Goal: Information Seeking & Learning: Learn about a topic

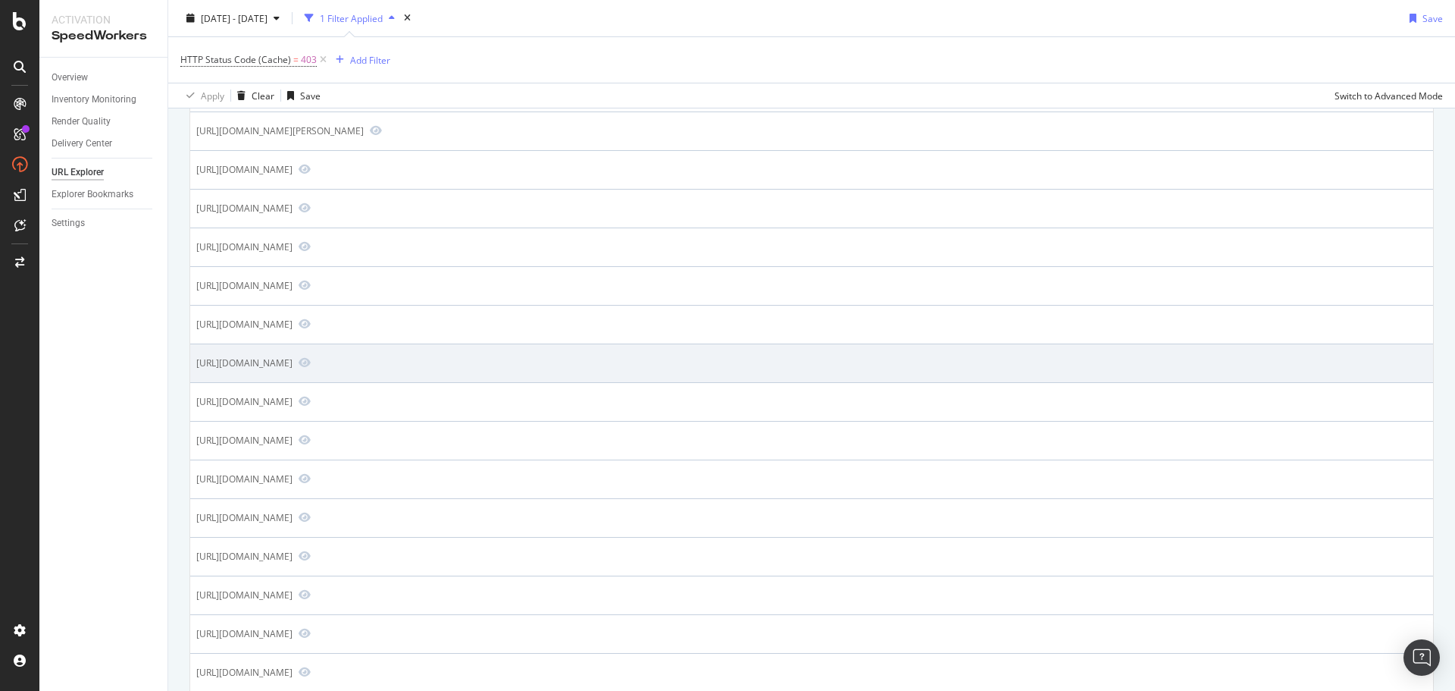
scroll to position [303, 0]
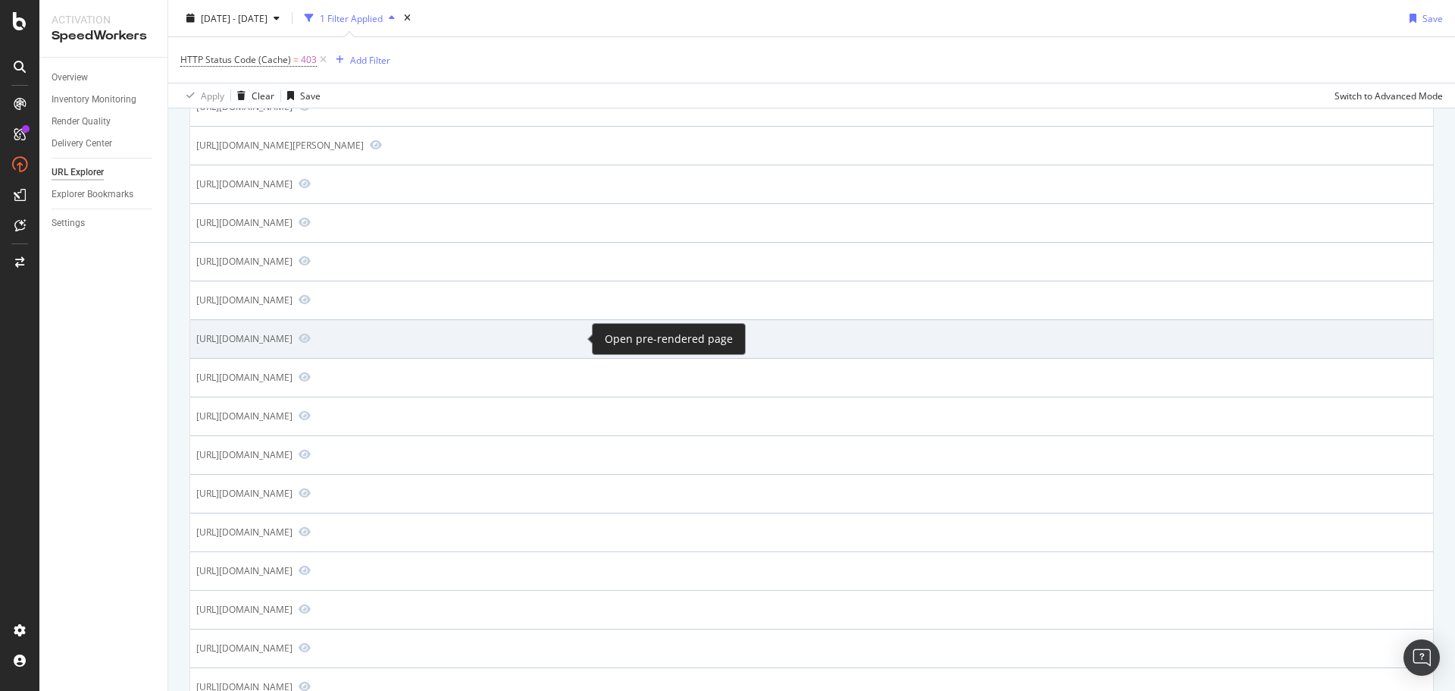
click at [311, 341] on span at bounding box center [302, 339] width 18 height 14
click at [311, 340] on icon "Preview https://www.firstchoice.co.uk/holidays/weather/europe/greece/kefalonia/…" at bounding box center [305, 338] width 12 height 11
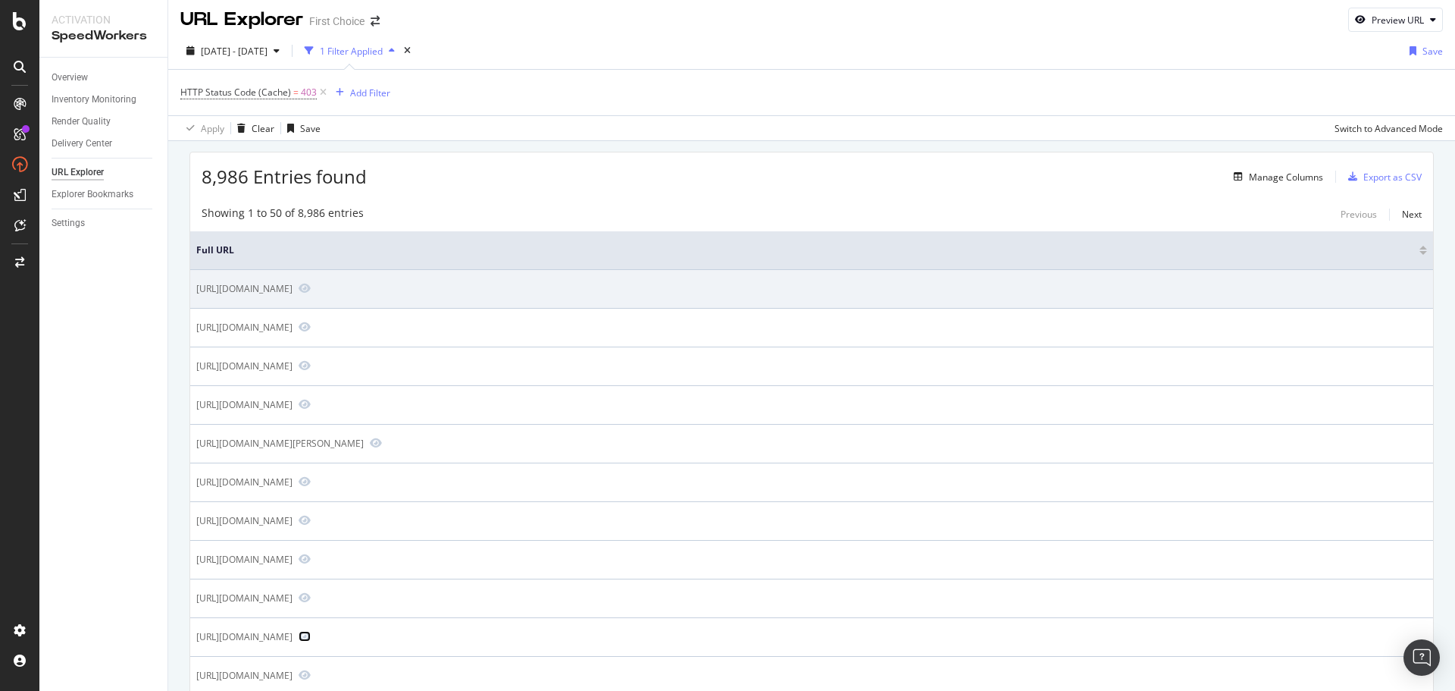
scroll to position [0, 0]
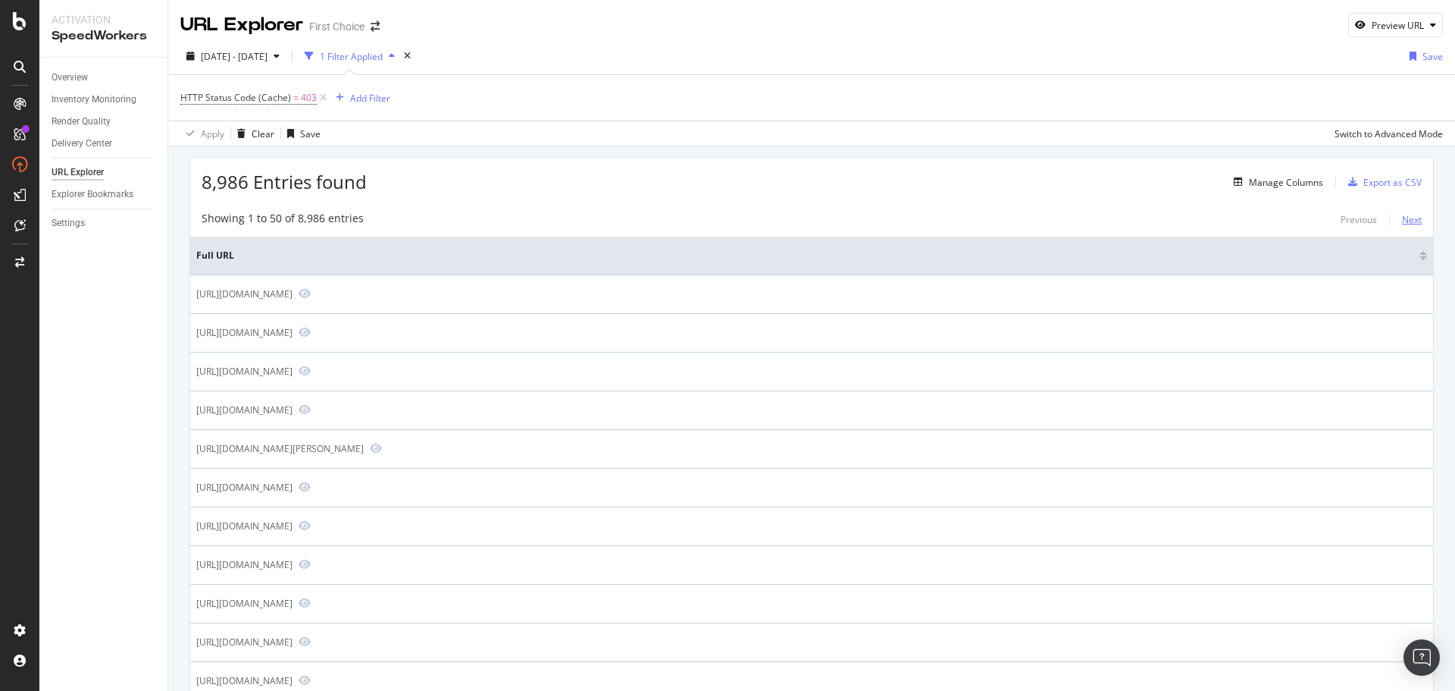
click at [1402, 211] on div "Next" at bounding box center [1412, 219] width 20 height 17
click at [1405, 223] on div "Next" at bounding box center [1412, 219] width 20 height 13
click at [1341, 224] on div "Previous" at bounding box center [1359, 219] width 36 height 13
click at [362, 104] on div "Add Filter" at bounding box center [370, 98] width 40 height 13
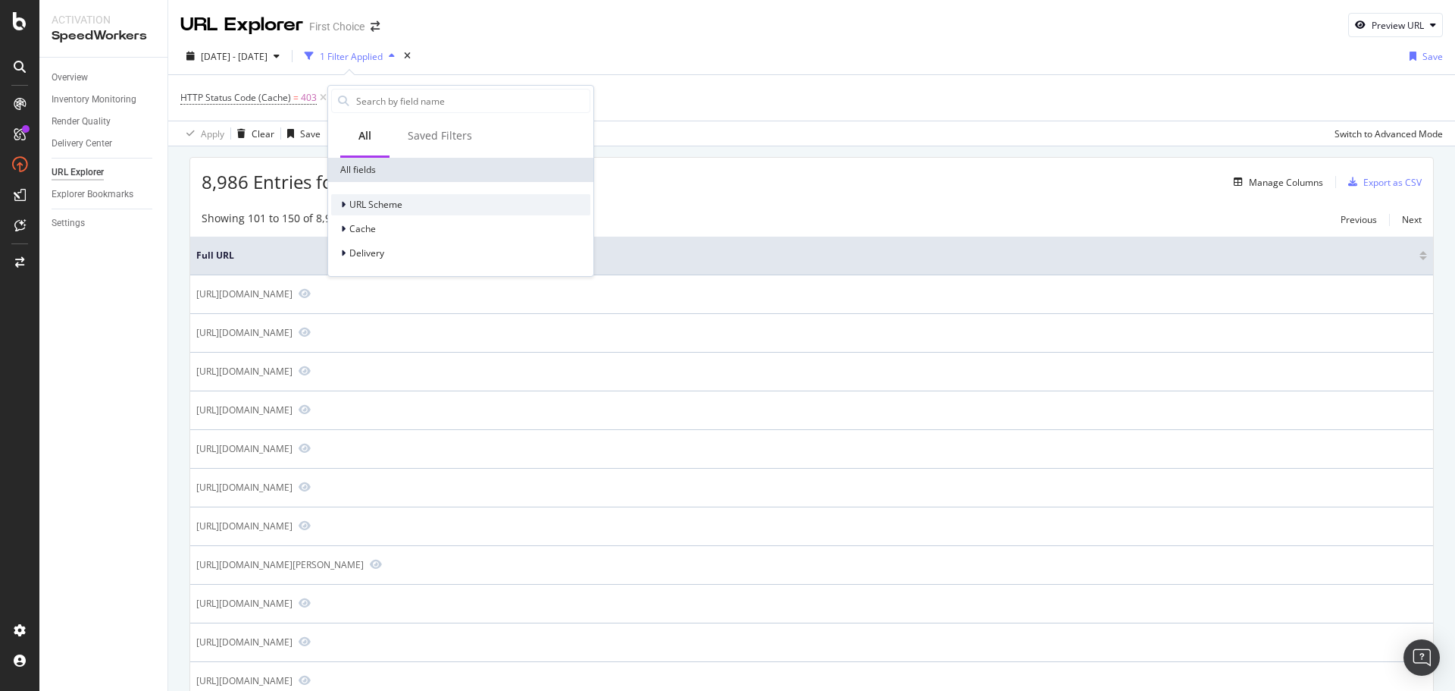
click at [380, 213] on div "URL Scheme" at bounding box center [460, 204] width 259 height 21
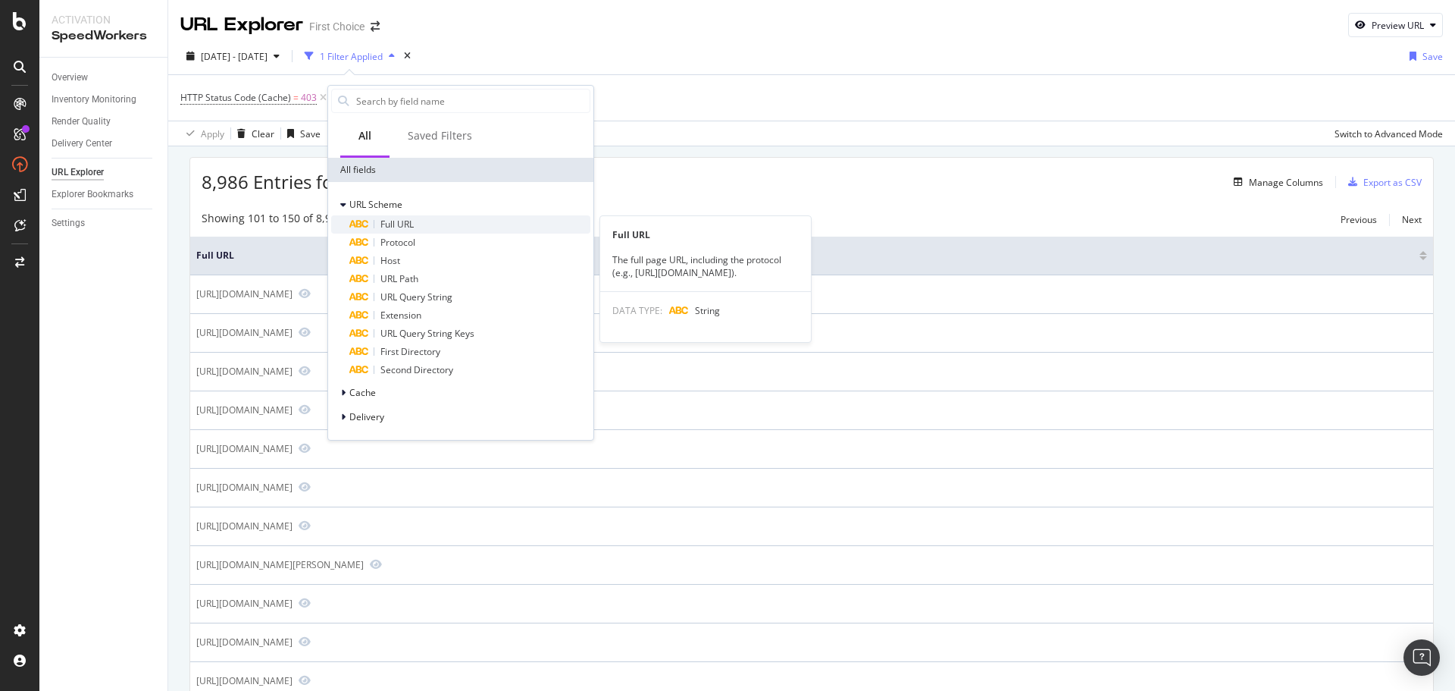
click at [410, 225] on span "Full URL" at bounding box center [396, 224] width 33 height 13
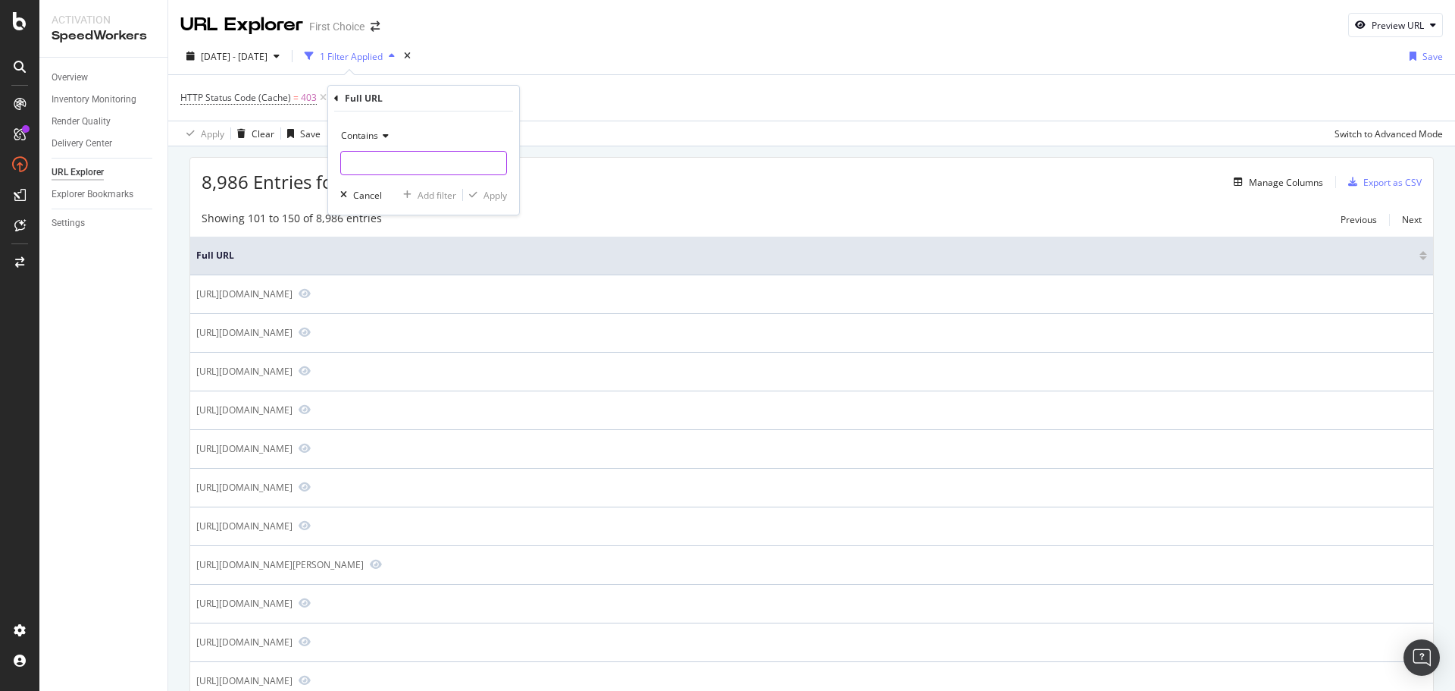
click at [426, 171] on input "text" at bounding box center [423, 163] width 165 height 24
type input "weather"
click at [499, 192] on div "Apply" at bounding box center [495, 195] width 23 height 13
click at [431, 98] on span "^.*weather.*$" at bounding box center [428, 97] width 61 height 21
click at [405, 197] on div "Cancel" at bounding box center [393, 192] width 29 height 13
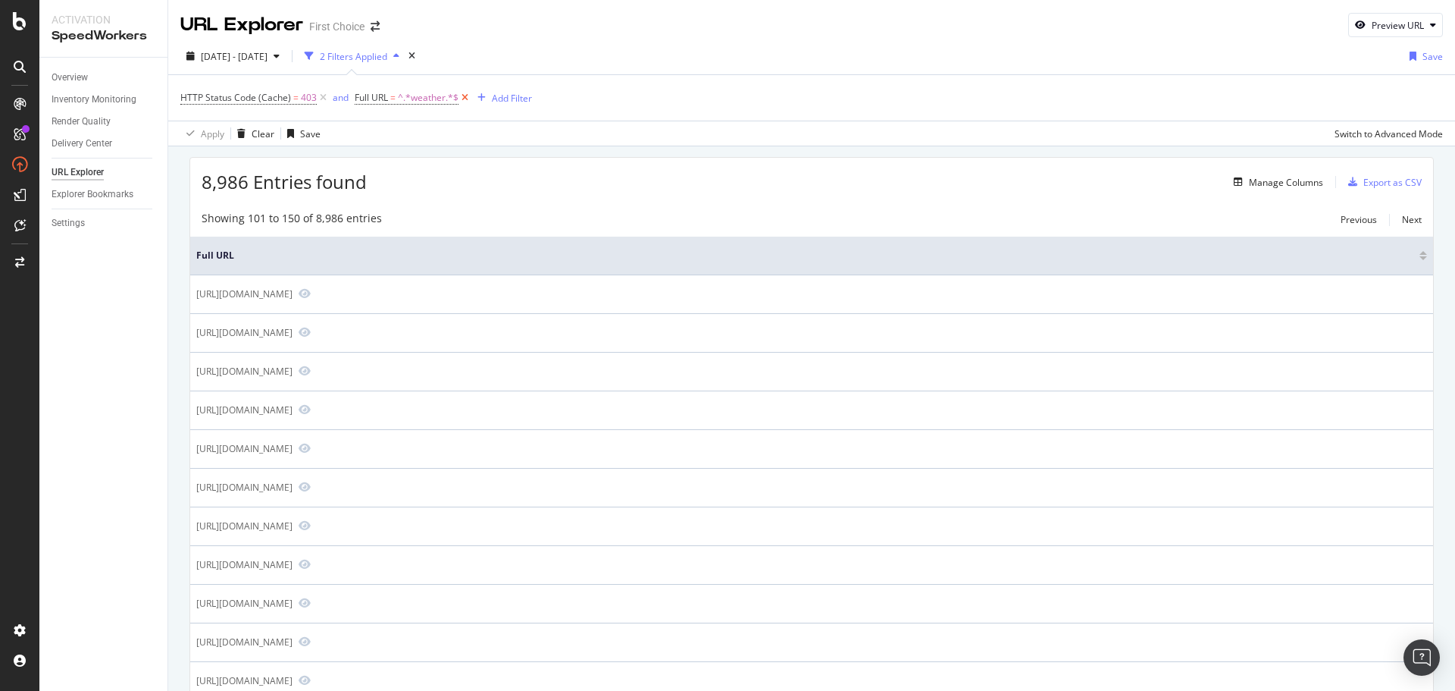
click at [465, 100] on icon at bounding box center [465, 97] width 13 height 15
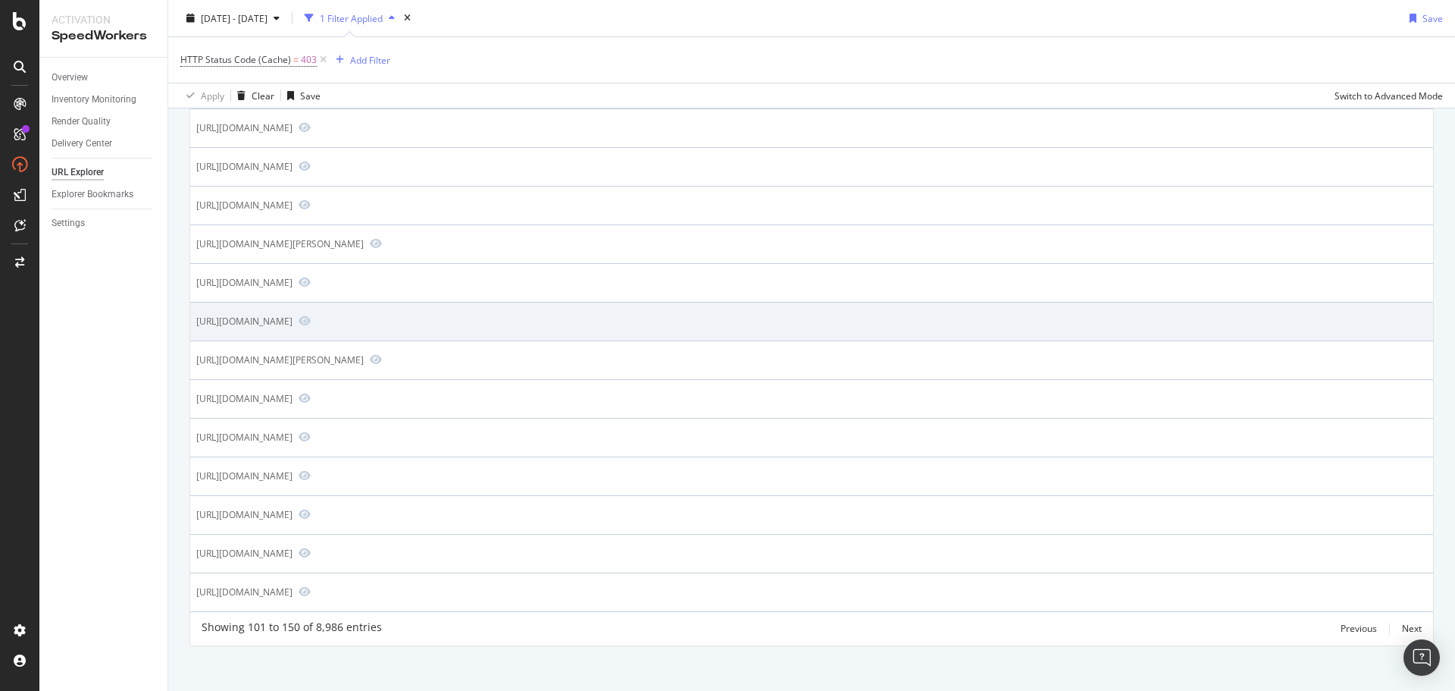
scroll to position [1605, 0]
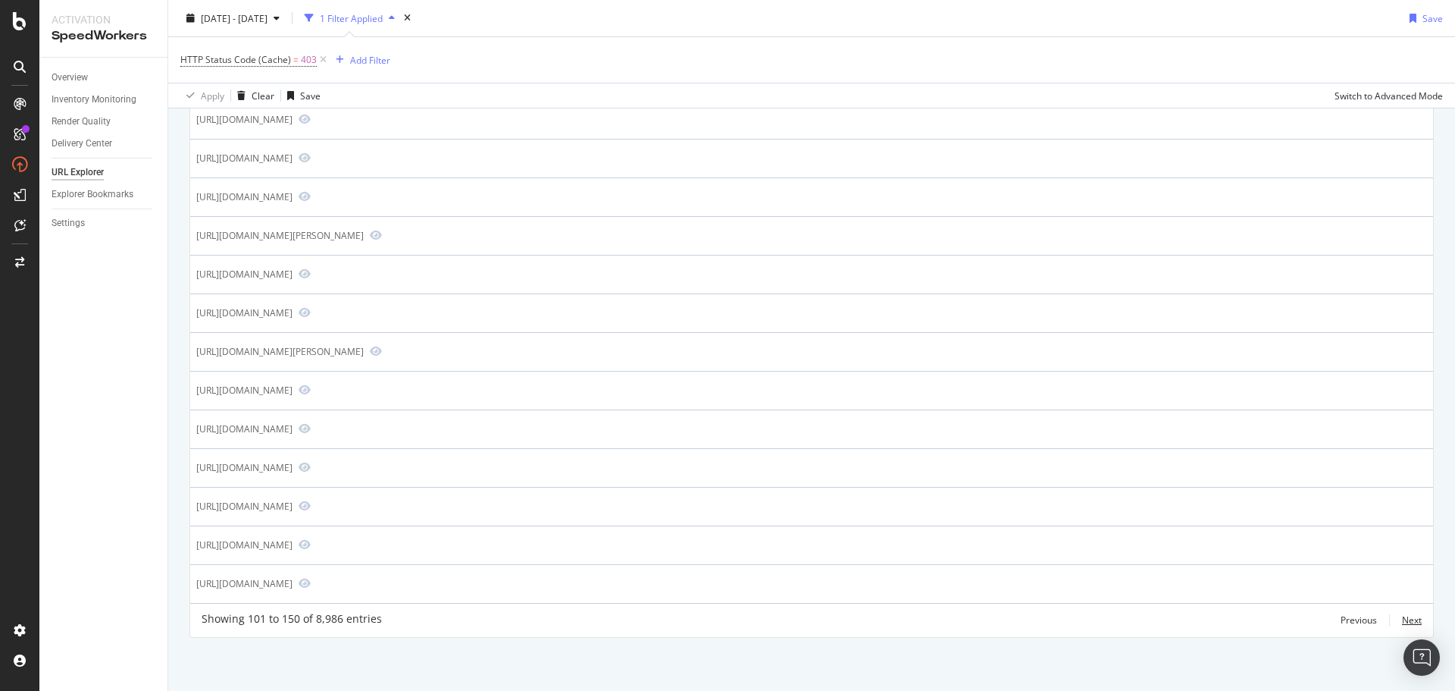
click at [1402, 621] on div "Next" at bounding box center [1412, 619] width 20 height 13
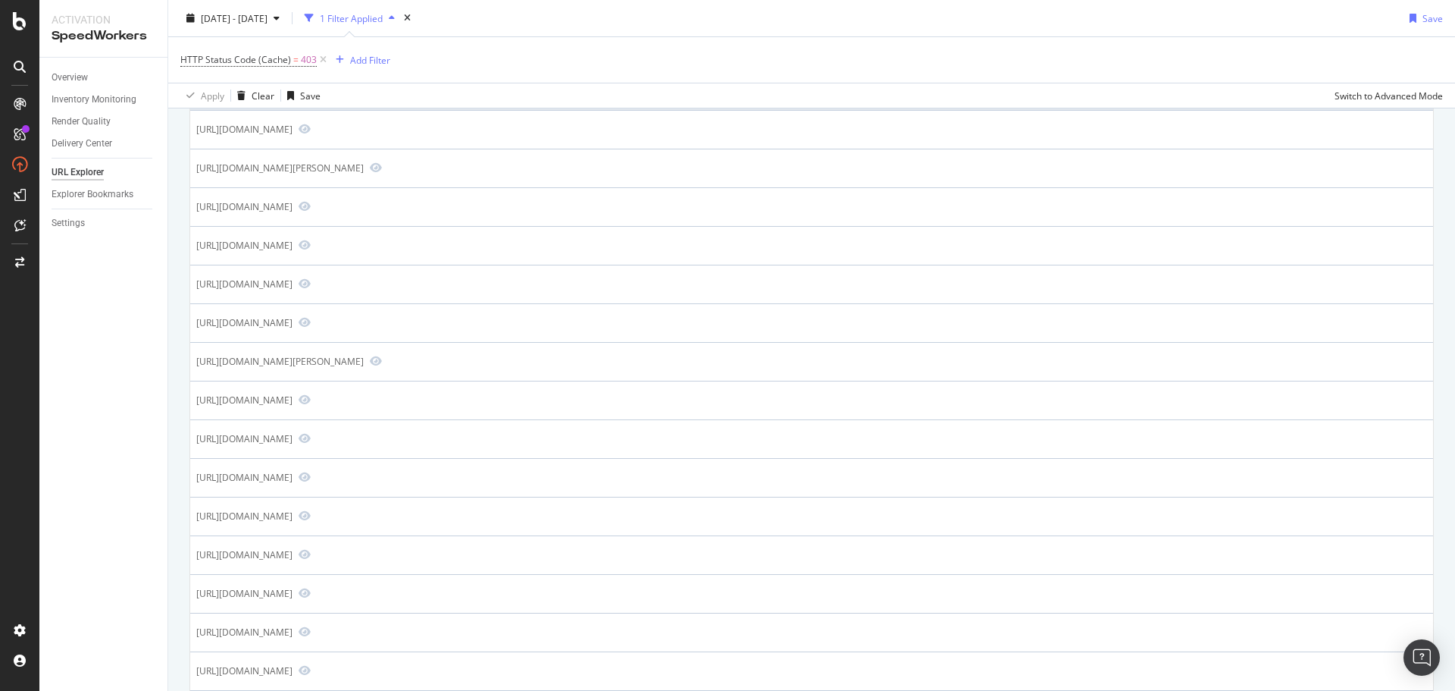
scroll to position [0, 0]
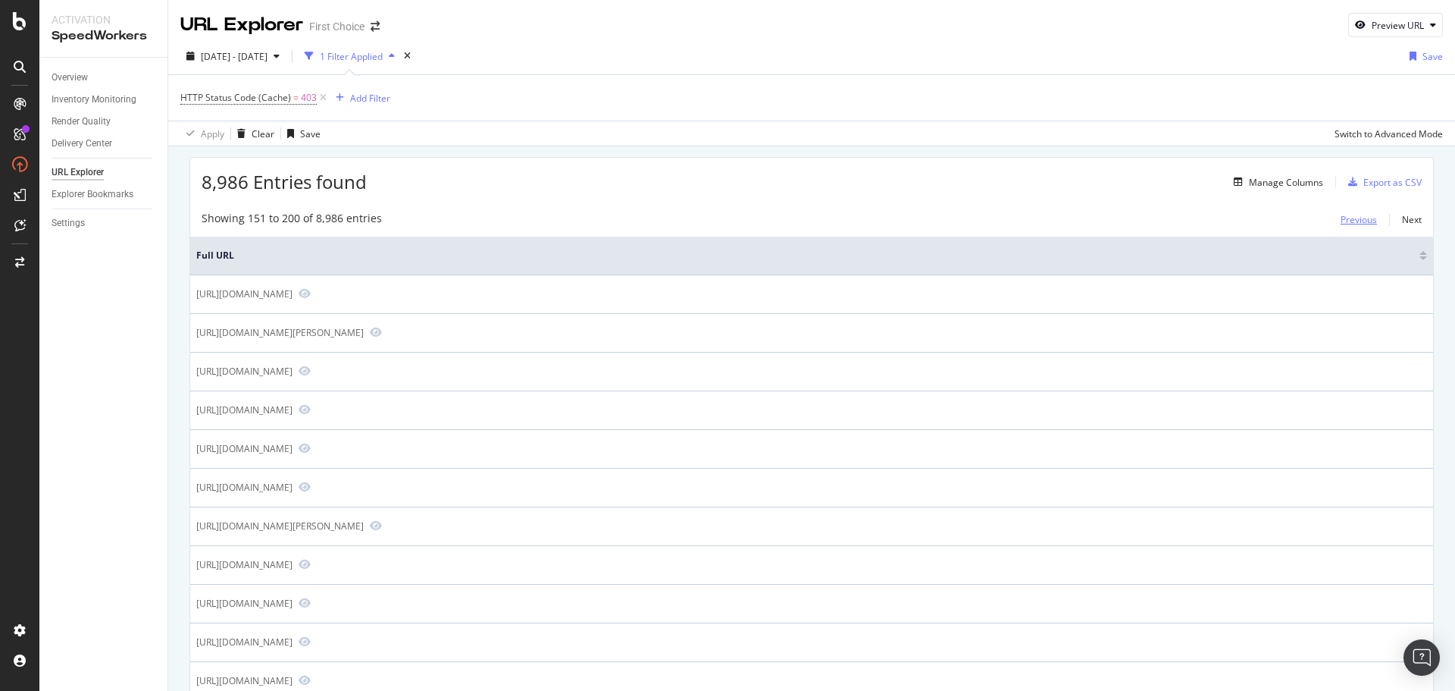
click at [1351, 223] on div "Previous" at bounding box center [1359, 219] width 36 height 13
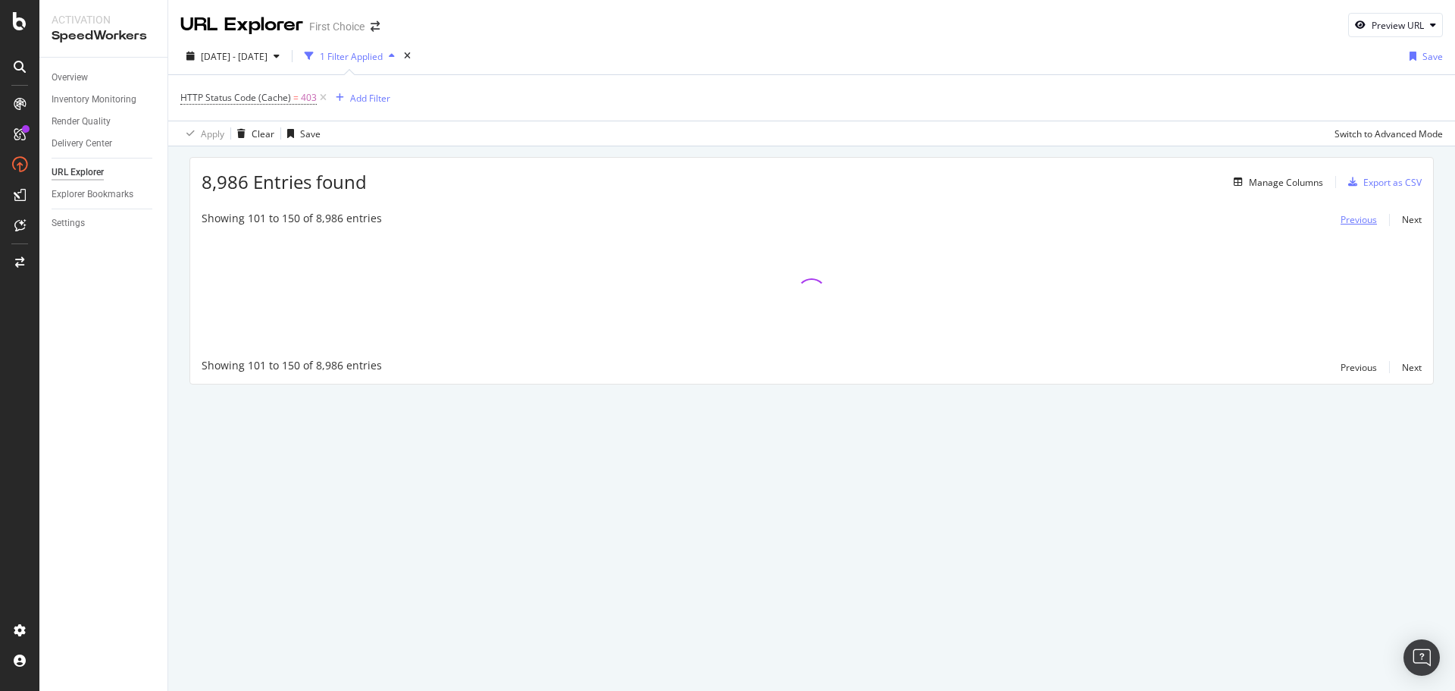
click at [1351, 223] on div "Previous" at bounding box center [1359, 219] width 36 height 13
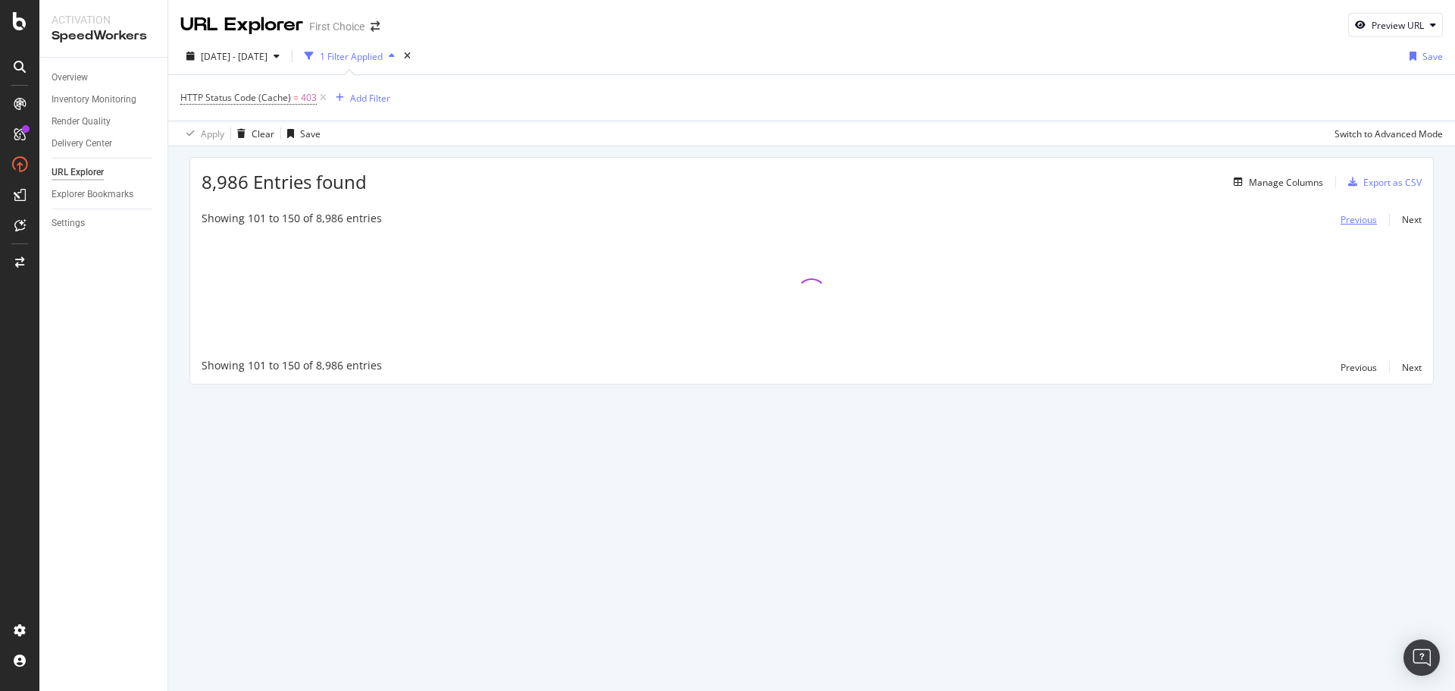
click at [1351, 223] on div "Previous" at bounding box center [1359, 219] width 36 height 13
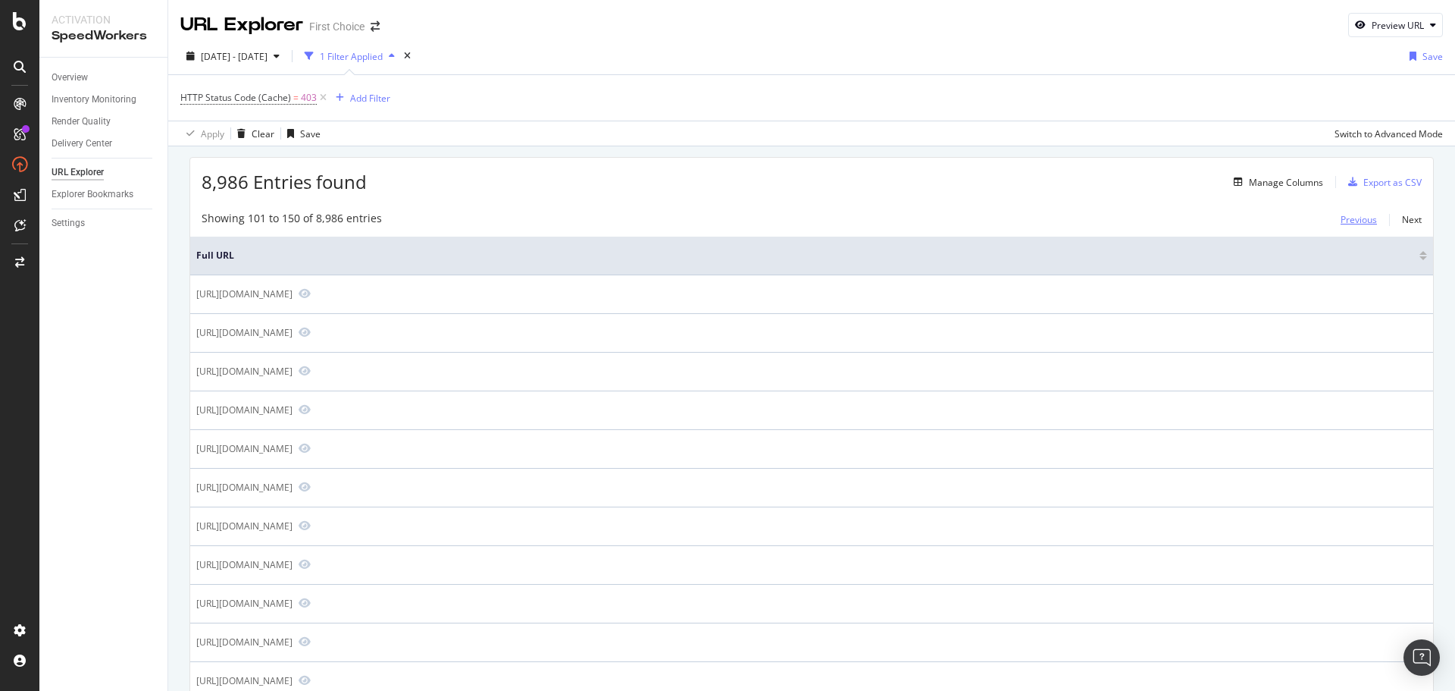
click at [1351, 223] on div "Previous" at bounding box center [1359, 219] width 36 height 13
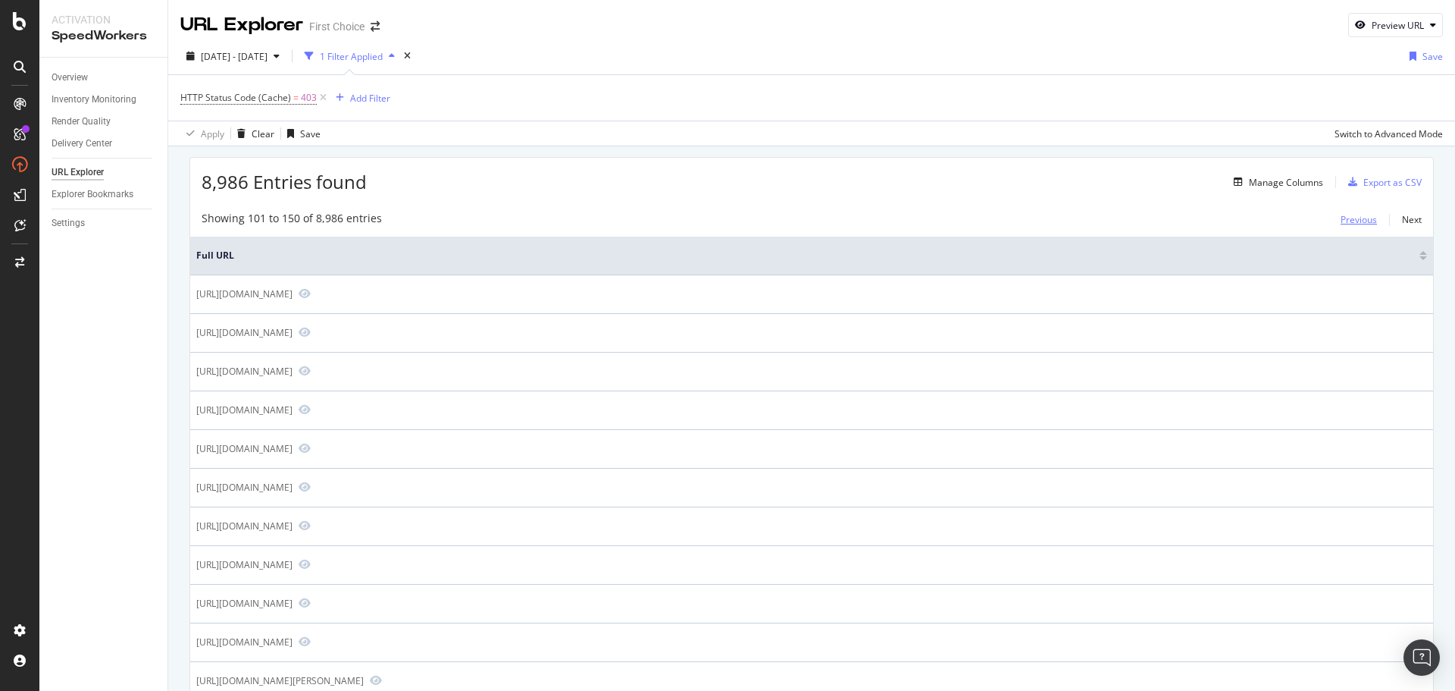
click at [1351, 223] on div "Previous" at bounding box center [1359, 219] width 36 height 13
click at [1364, 183] on div "Export as CSV" at bounding box center [1393, 182] width 58 height 13
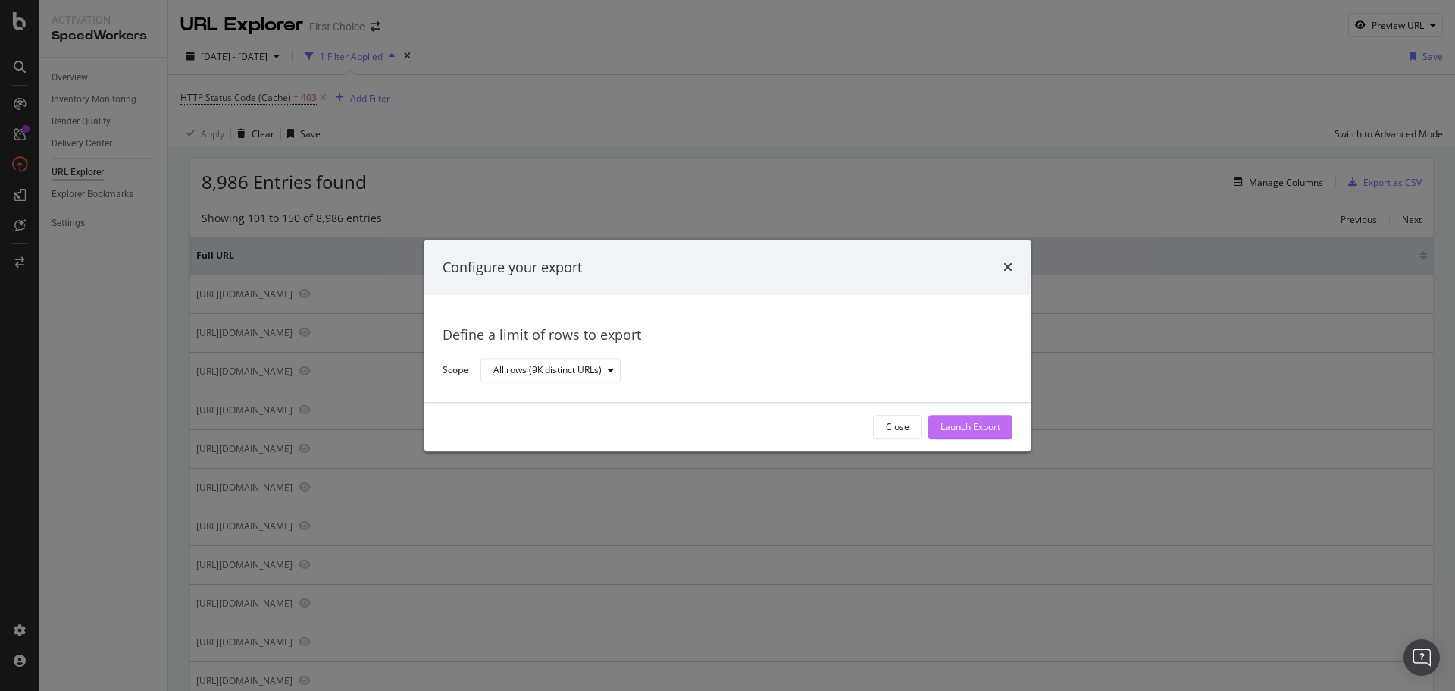
click at [979, 432] on div "Launch Export" at bounding box center [971, 427] width 60 height 13
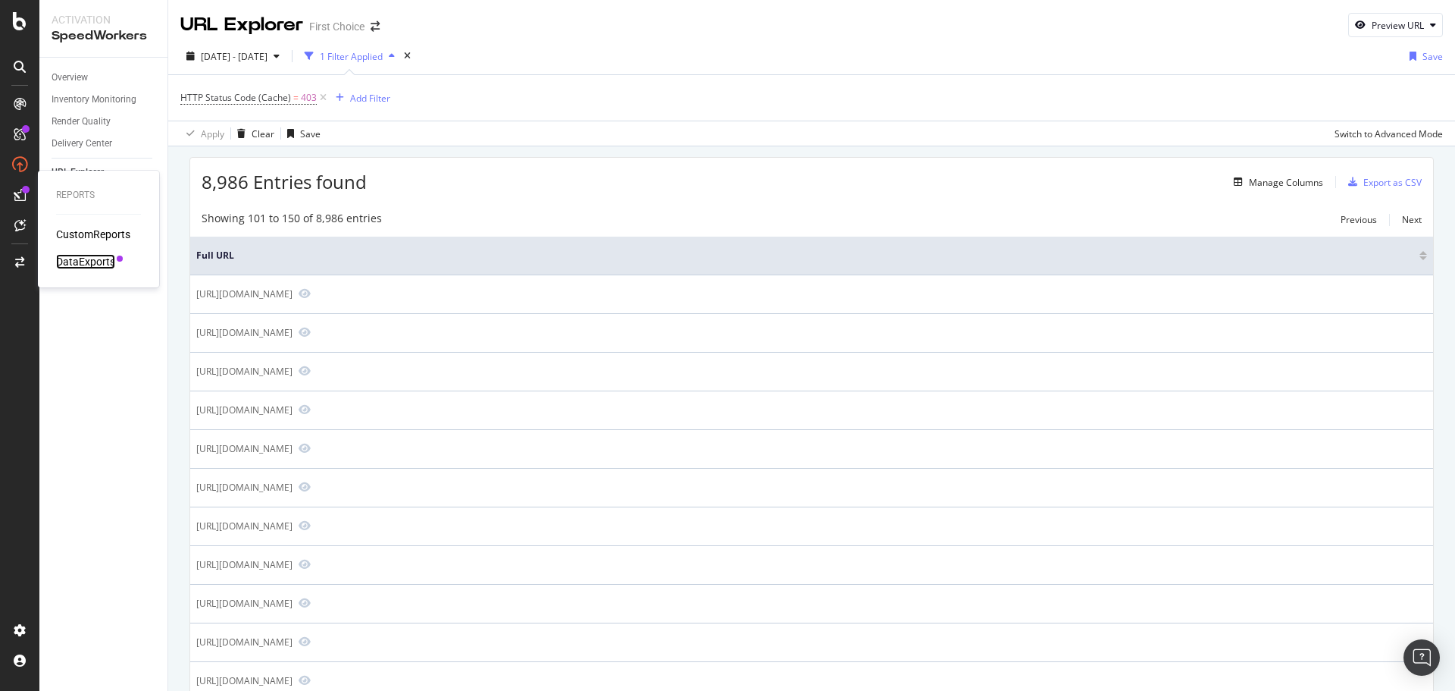
click at [85, 261] on div "DataExports" at bounding box center [85, 261] width 59 height 15
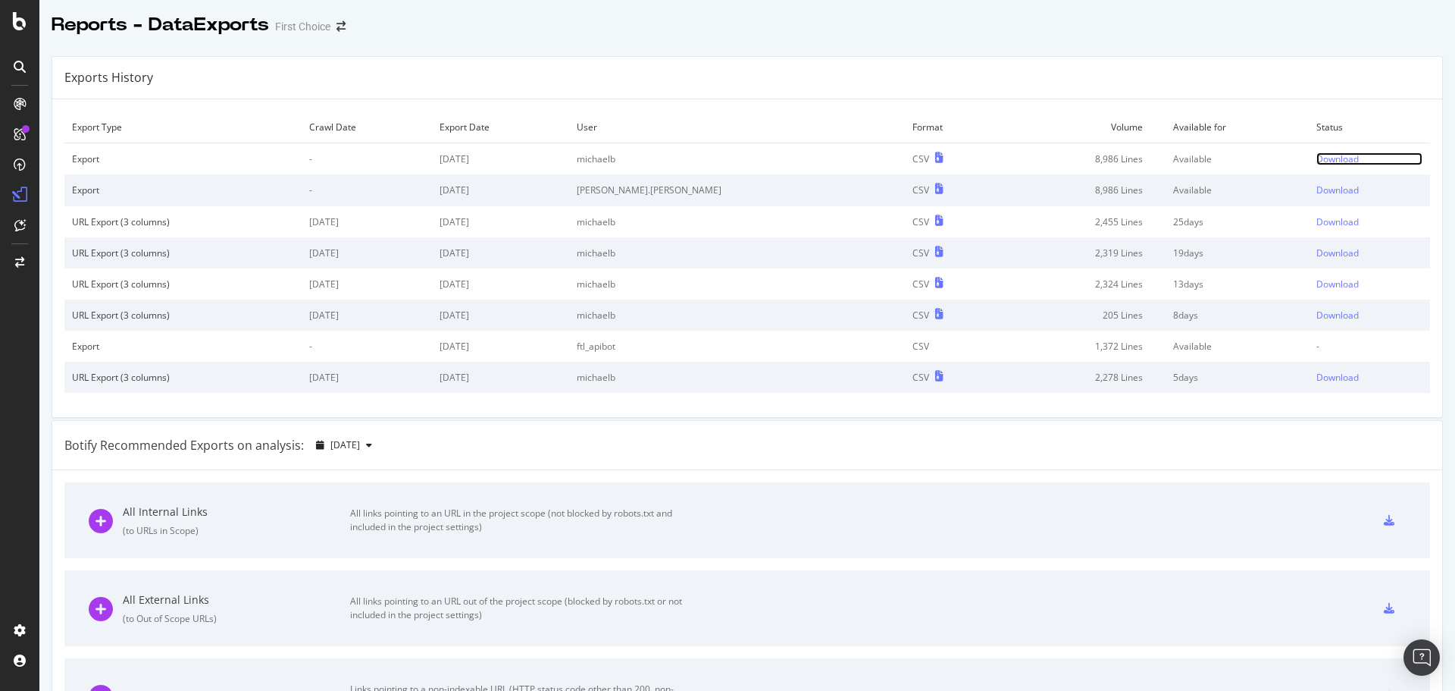
click at [1317, 161] on div "Download" at bounding box center [1338, 158] width 42 height 13
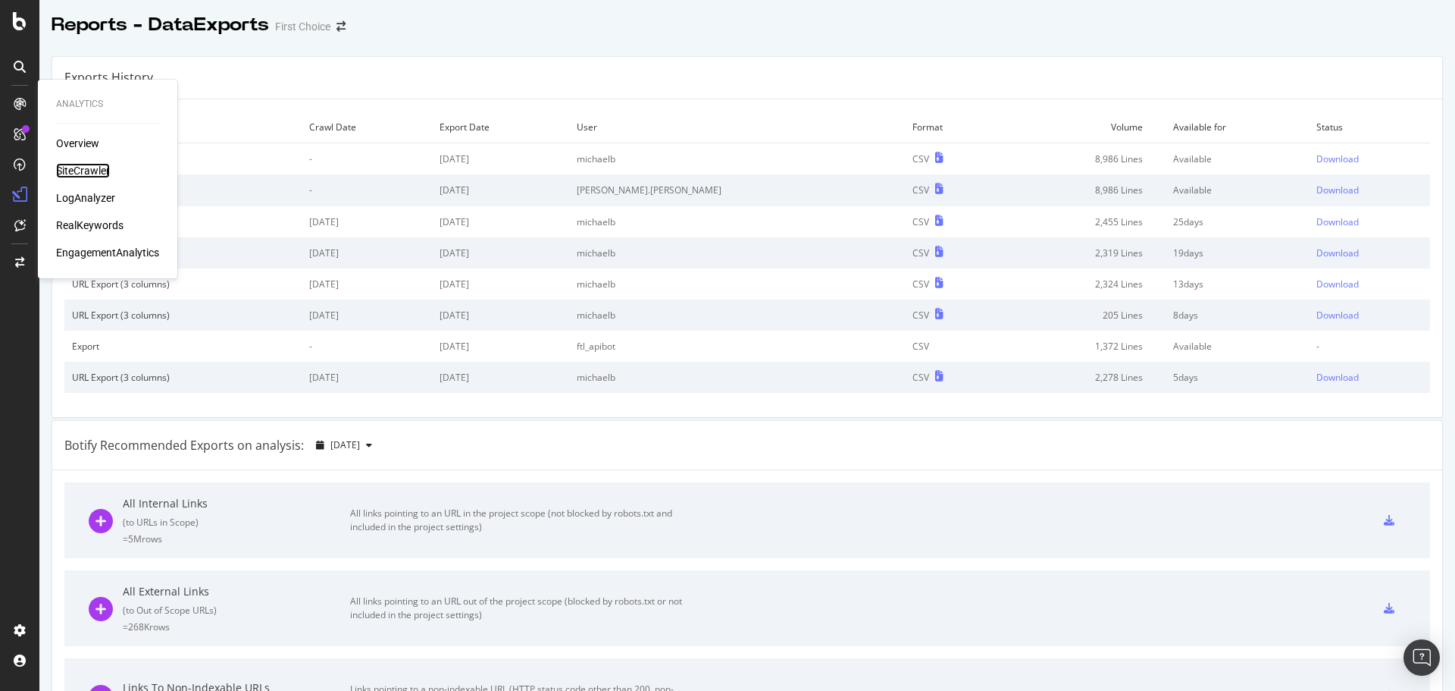
click at [86, 164] on div "SiteCrawler" at bounding box center [83, 170] width 54 height 15
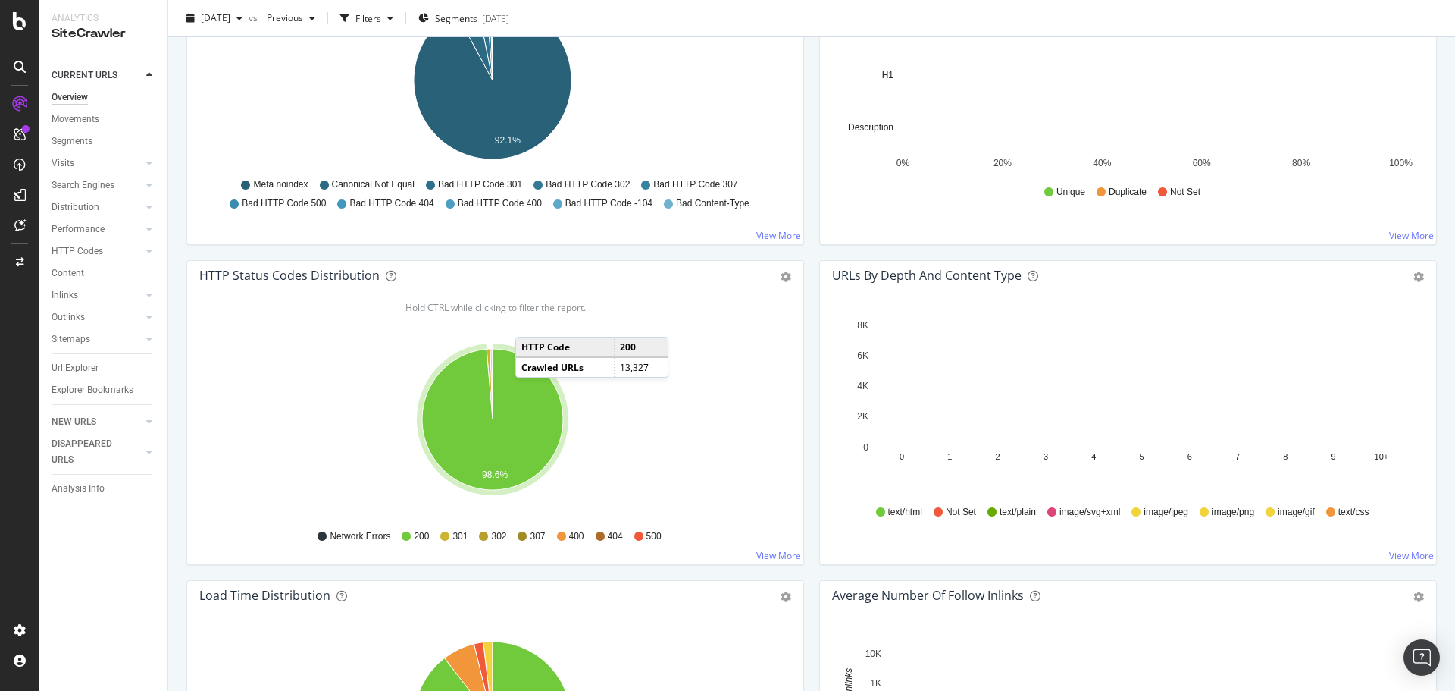
scroll to position [531, 0]
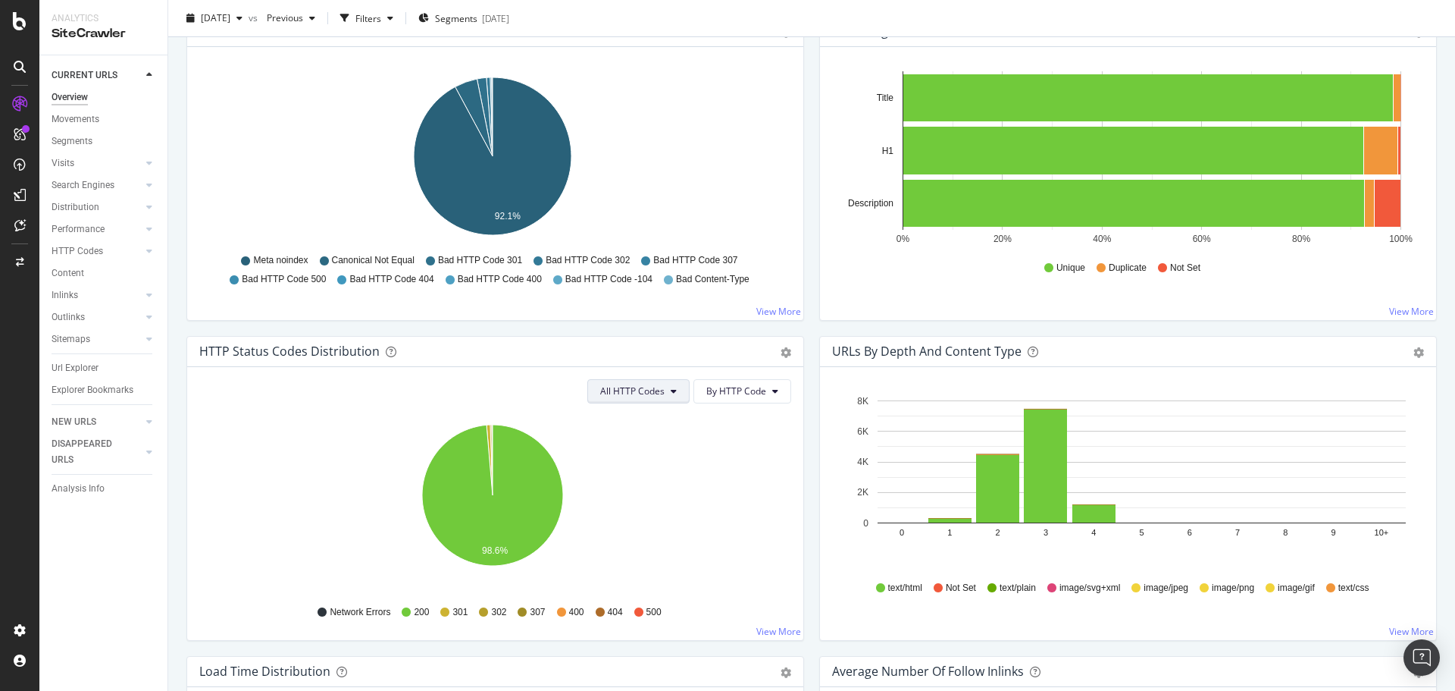
click at [612, 396] on span "All HTTP Codes" at bounding box center [632, 390] width 64 height 13
click at [643, 525] on div "4xx family" at bounding box center [635, 533] width 101 height 22
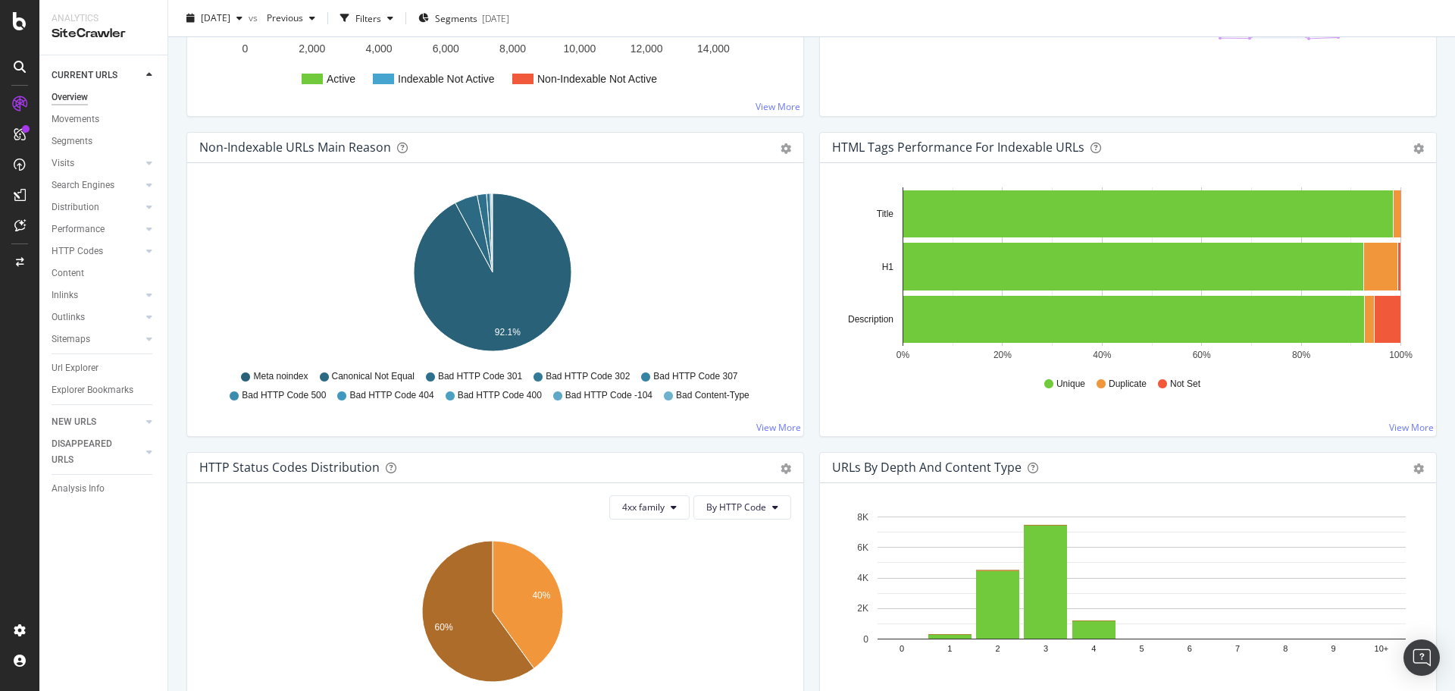
scroll to position [227, 0]
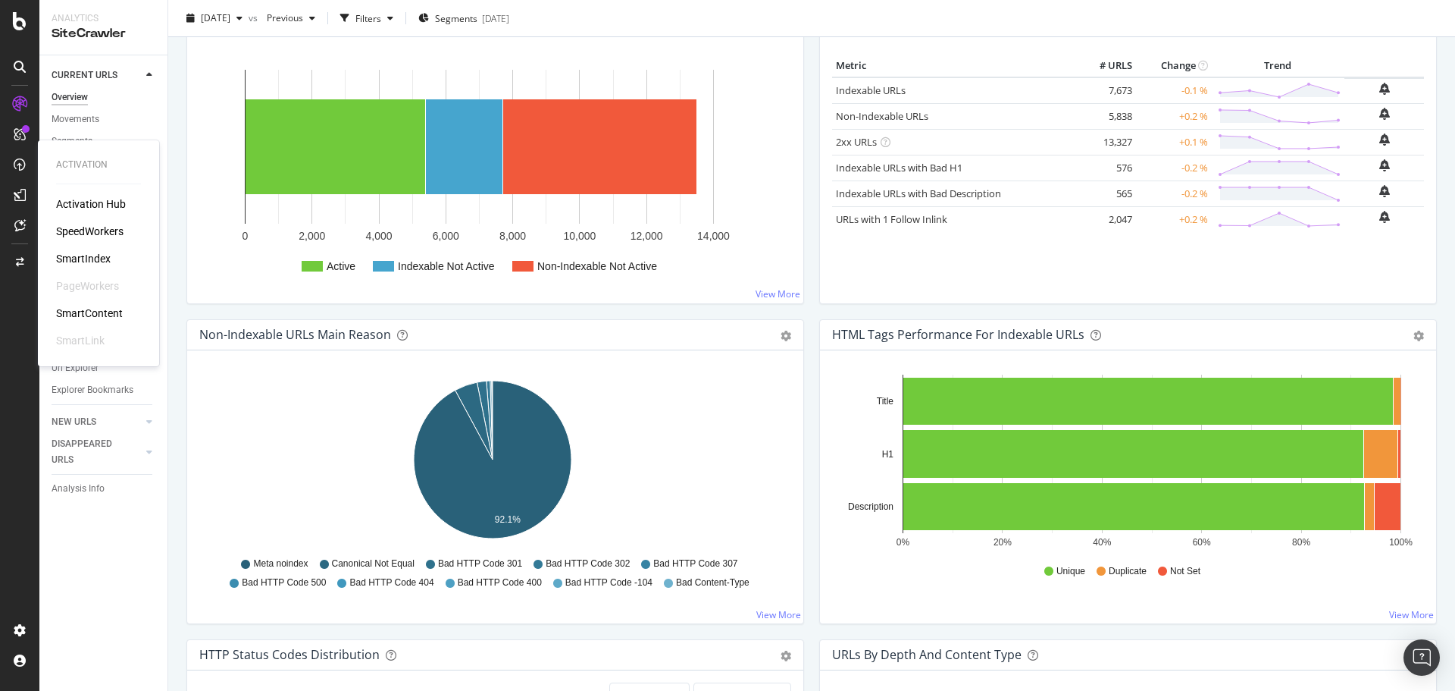
click at [87, 233] on div "SpeedWorkers" at bounding box center [89, 231] width 67 height 15
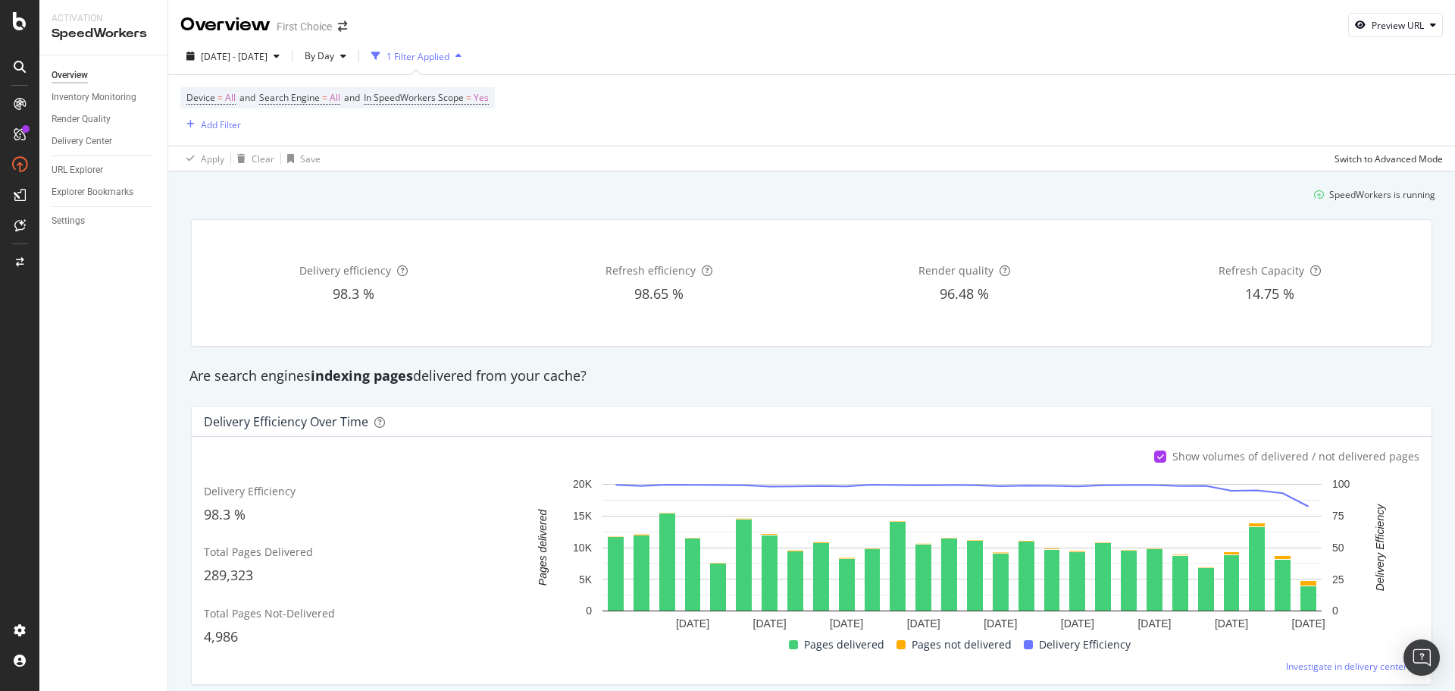
click at [1164, 455] on div "Show volumes of delivered / not delivered pages" at bounding box center [1286, 456] width 265 height 15
click at [1158, 455] on icon at bounding box center [1160, 457] width 7 height 8
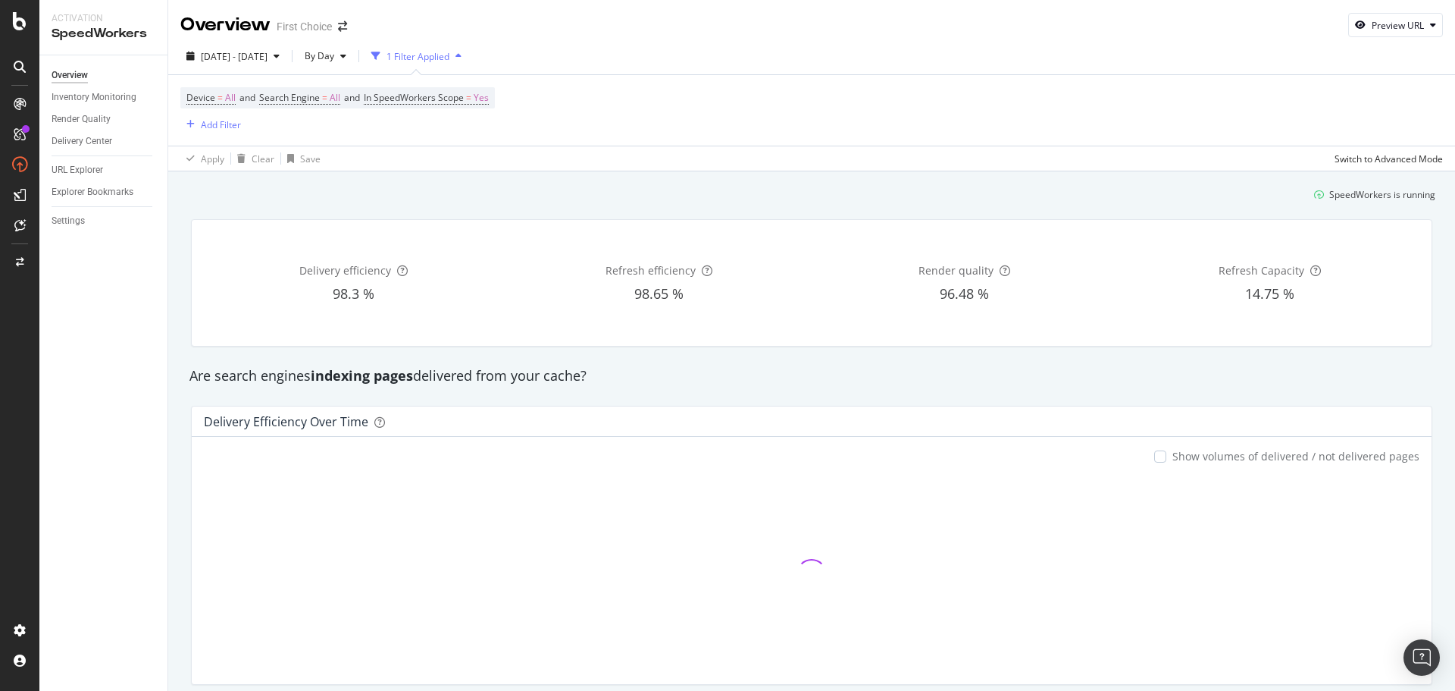
click at [1158, 455] on div at bounding box center [1160, 456] width 12 height 12
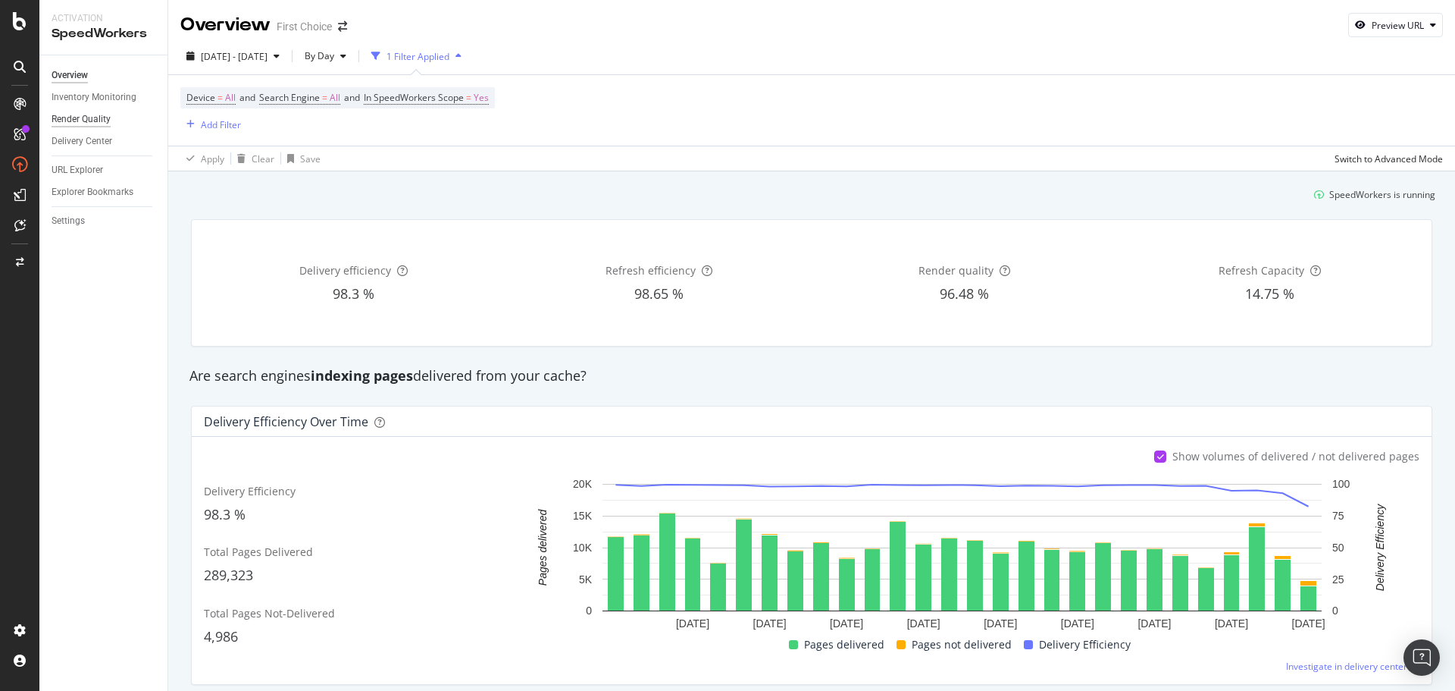
click at [107, 117] on div "Render Quality" at bounding box center [81, 119] width 59 height 16
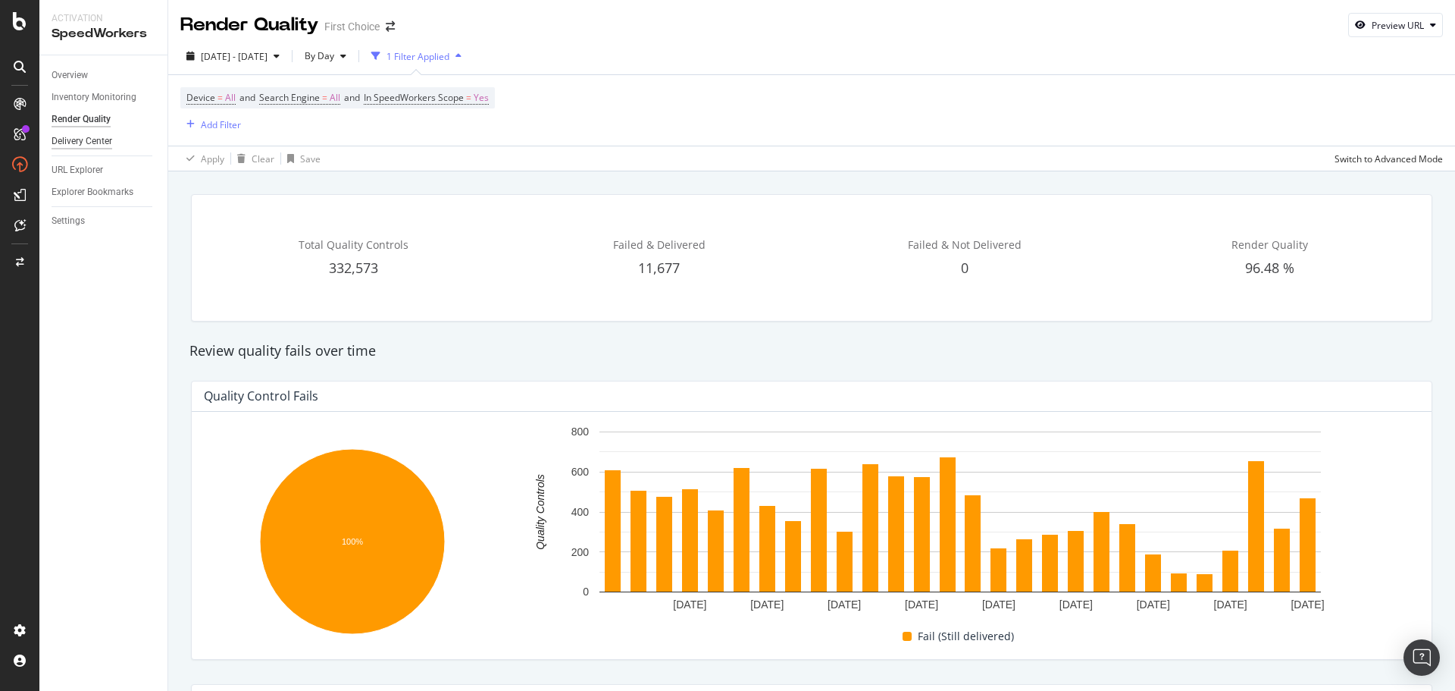
click at [88, 138] on div "Delivery Center" at bounding box center [82, 141] width 61 height 16
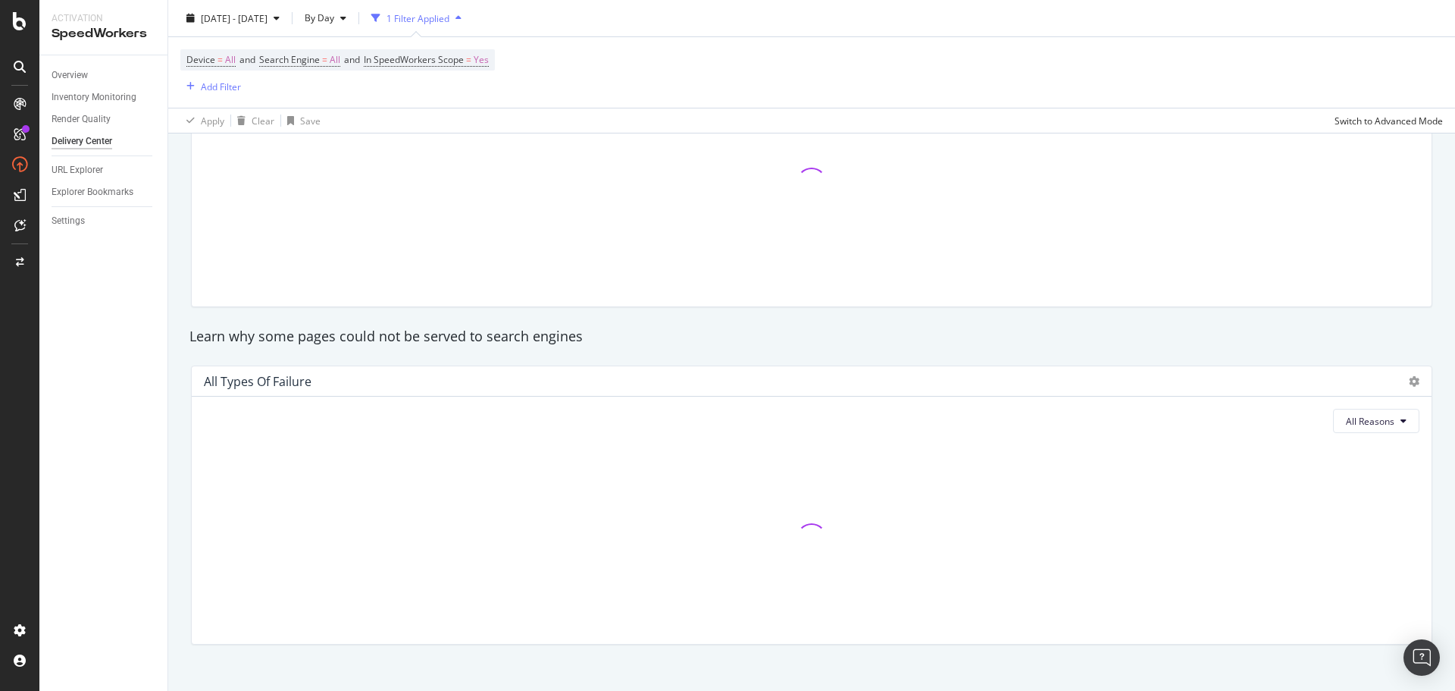
scroll to position [1316, 0]
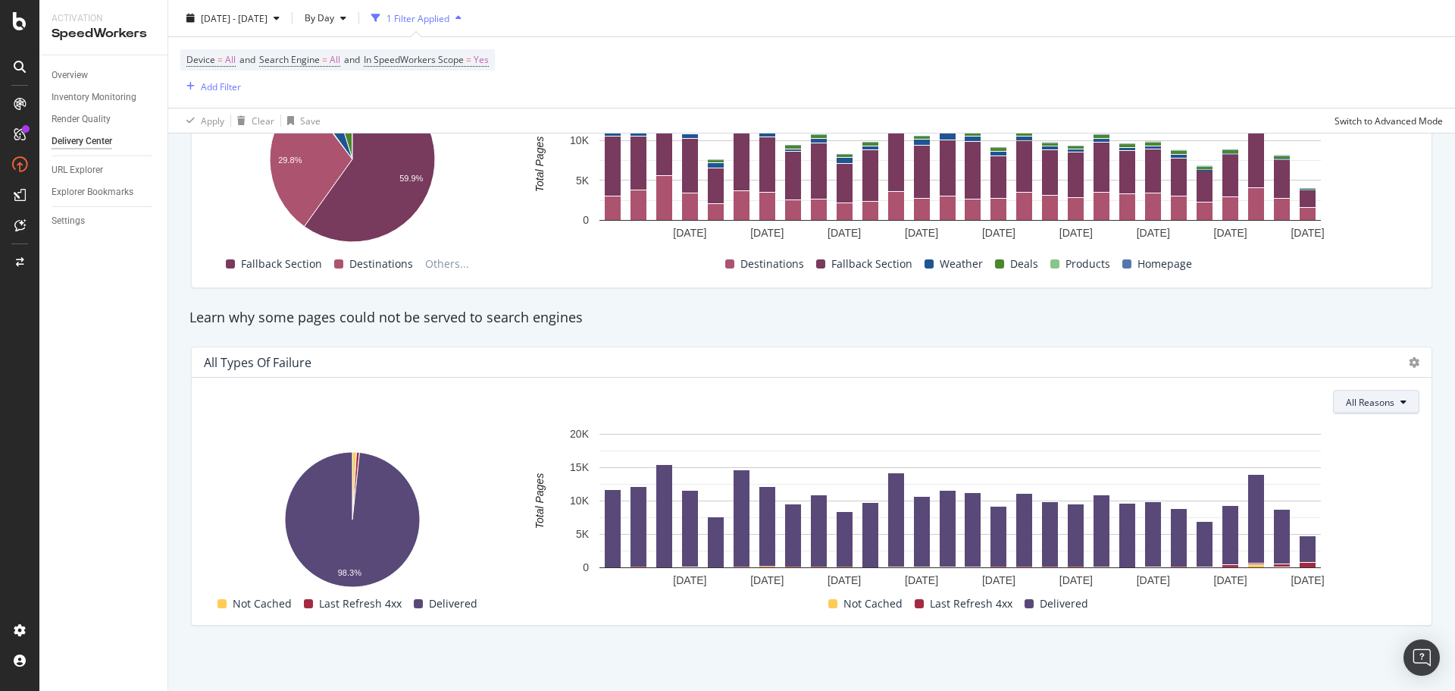
click at [1350, 401] on span "All Reasons" at bounding box center [1370, 402] width 49 height 13
click at [359, 458] on icon "A chart." at bounding box center [355, 485] width 7 height 67
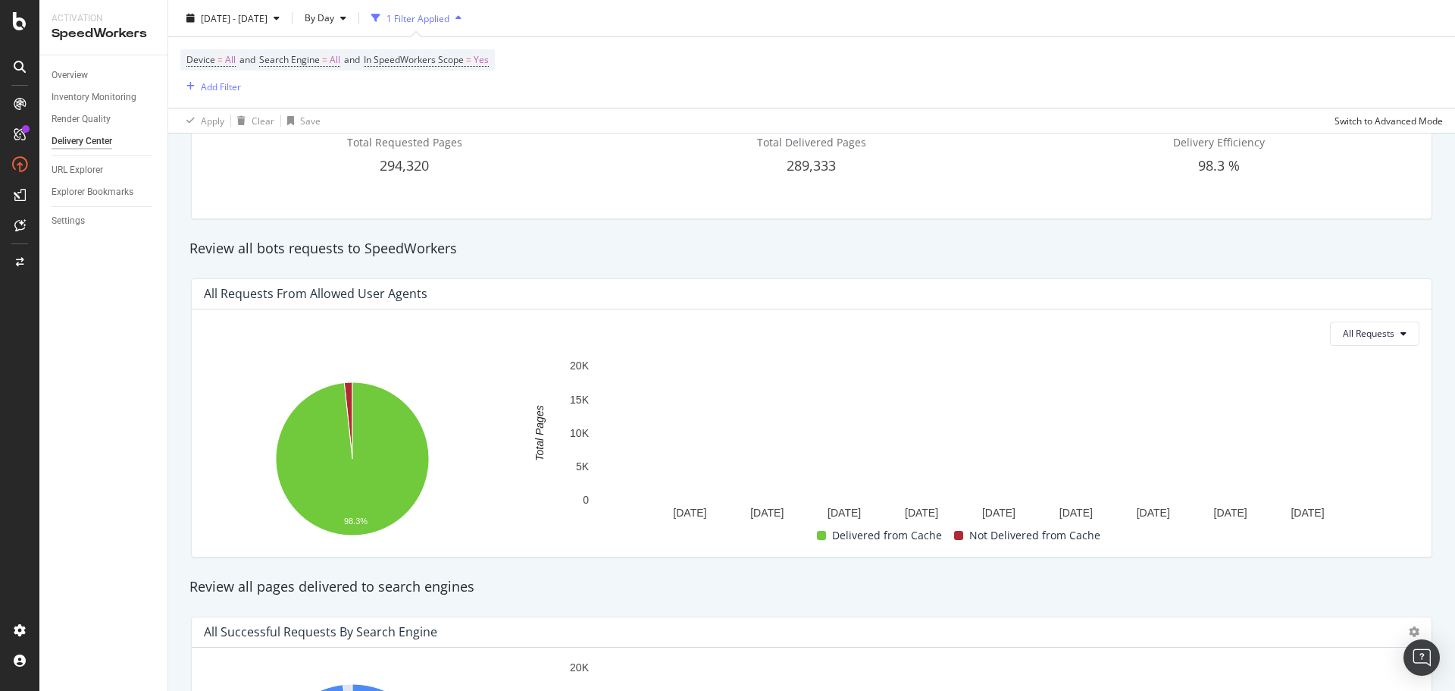
scroll to position [152, 0]
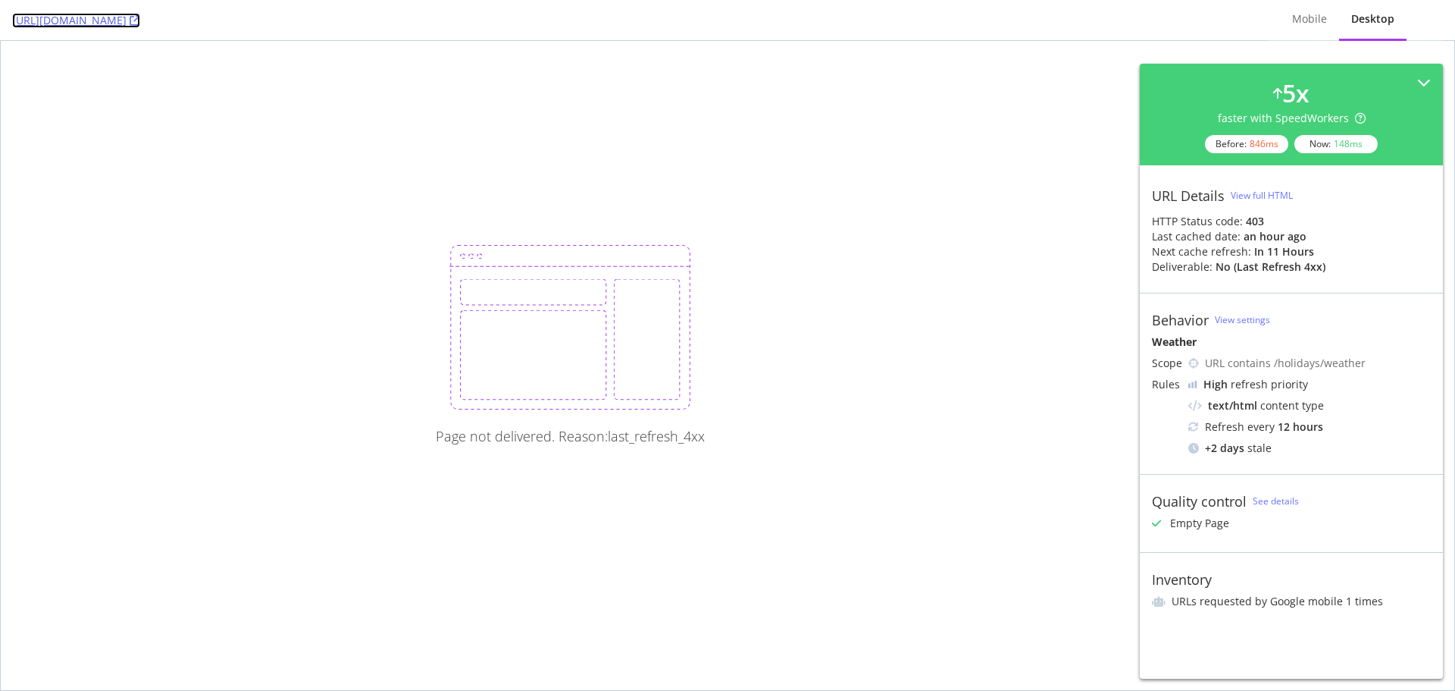
click at [140, 22] on icon at bounding box center [135, 20] width 11 height 11
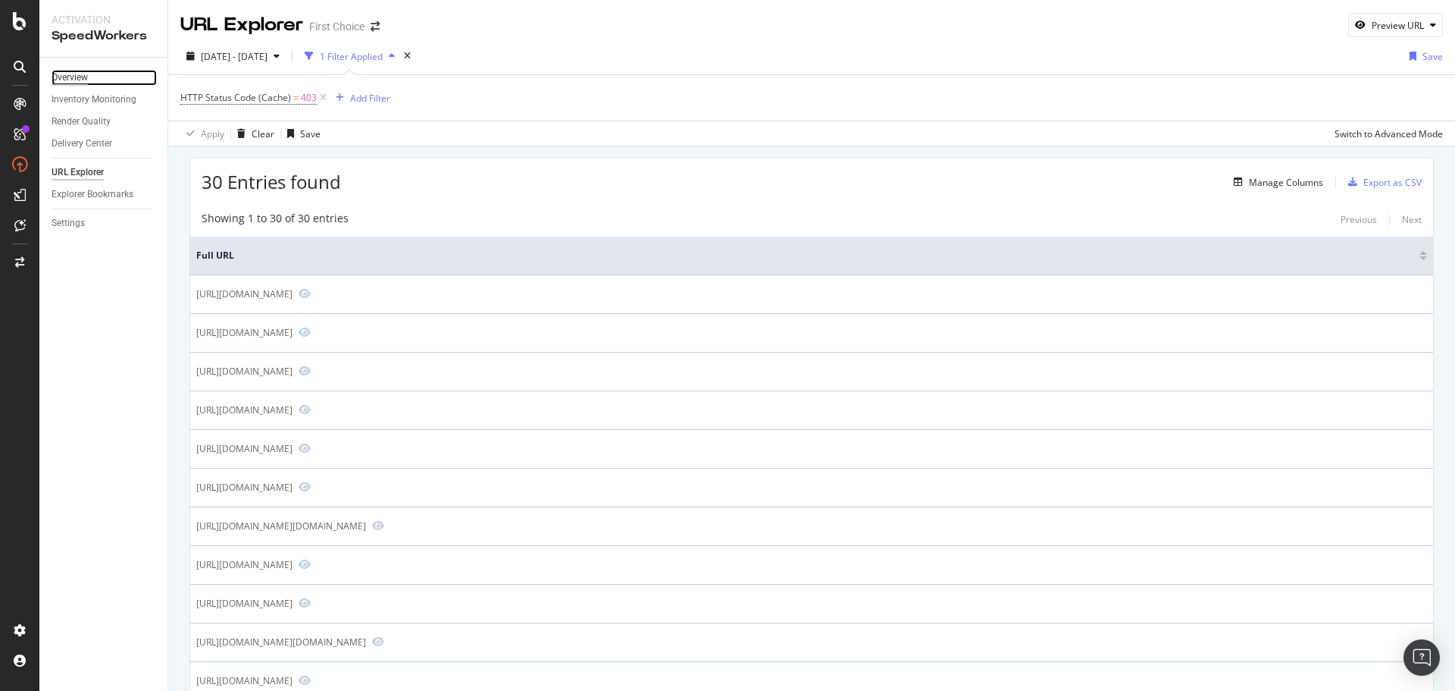
click at [77, 74] on div "Overview" at bounding box center [70, 78] width 36 height 16
